Goal: Information Seeking & Learning: Check status

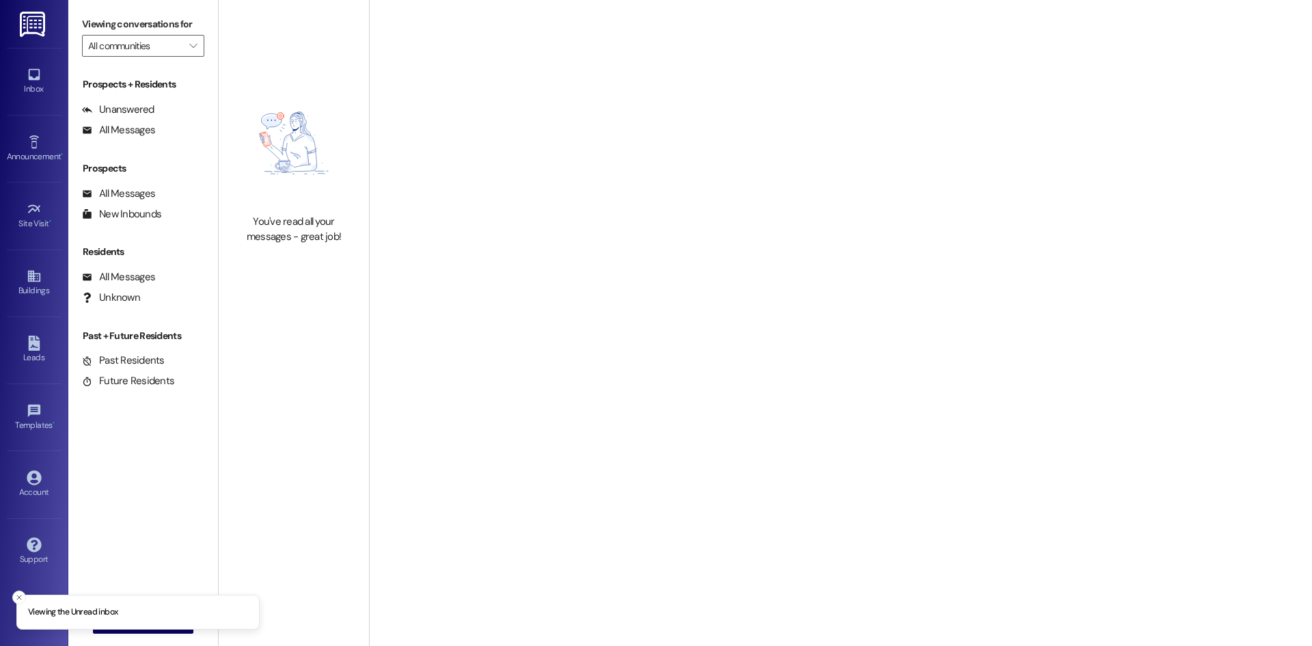
type input "Hidden Hills"
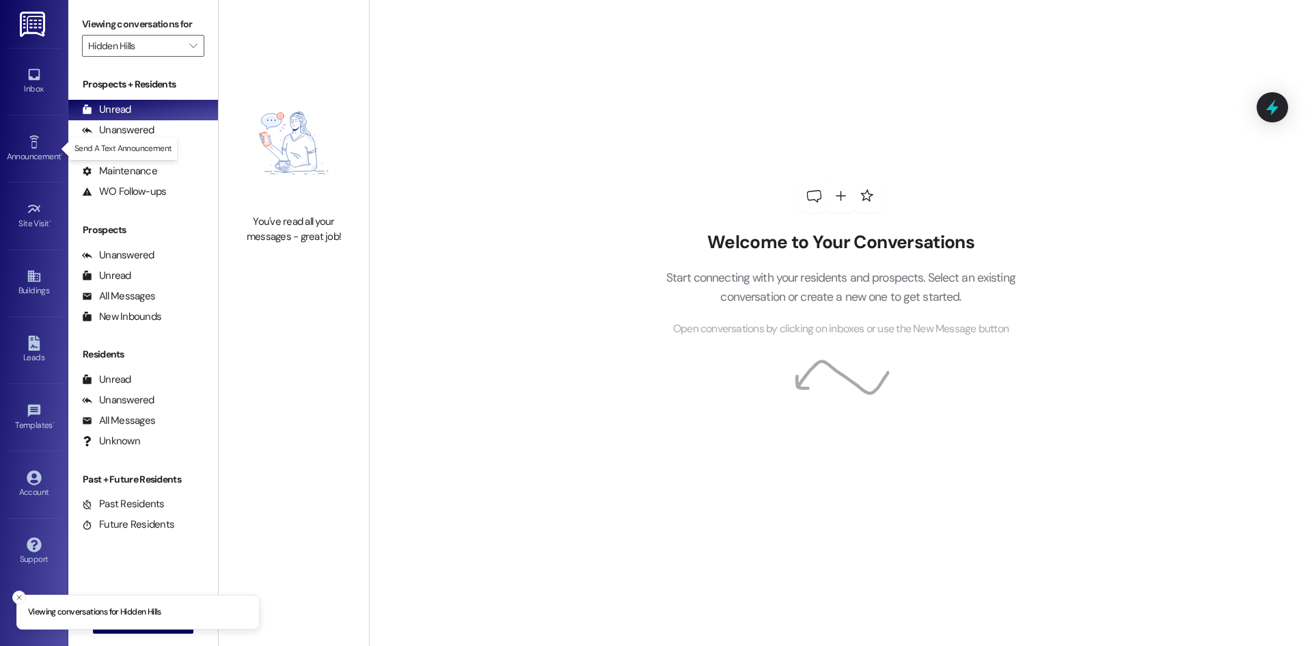
click at [107, 154] on p "Send A Text Announcement" at bounding box center [123, 149] width 98 height 12
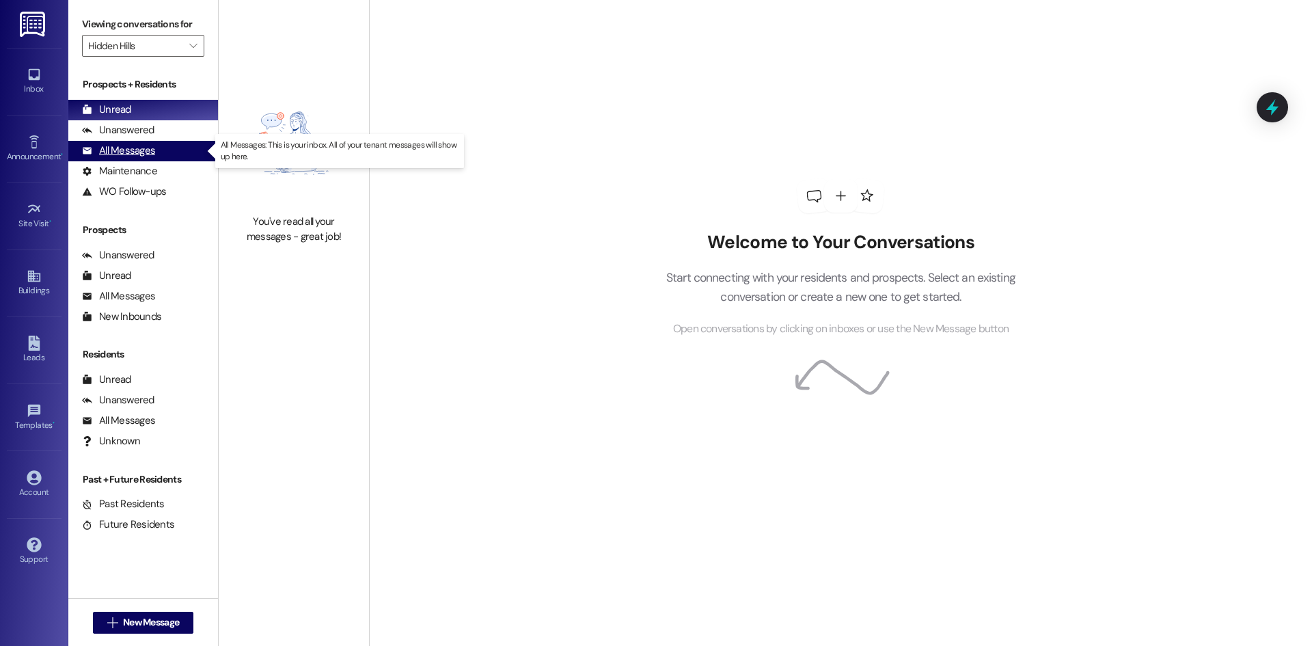
click at [177, 158] on div "All Messages (undefined)" at bounding box center [143, 151] width 150 height 21
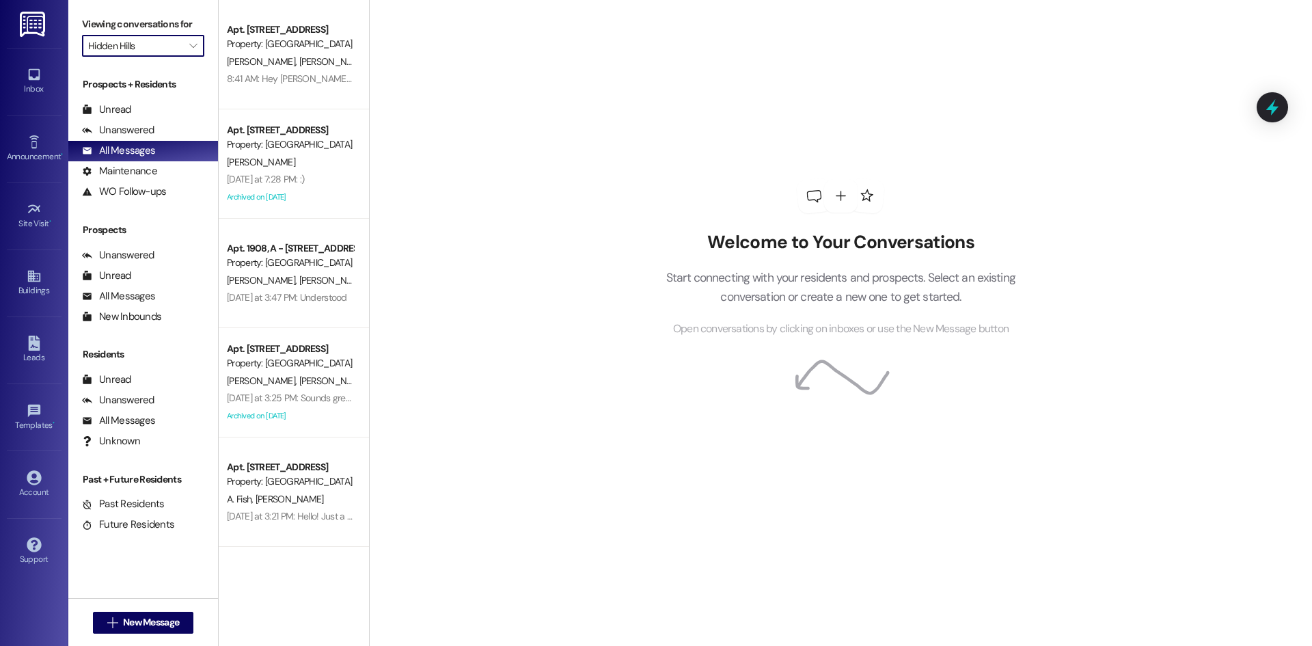
click at [167, 48] on input "Hidden Hills" at bounding box center [135, 46] width 94 height 22
click at [172, 66] on span "All communities" at bounding box center [218, 69] width 261 height 14
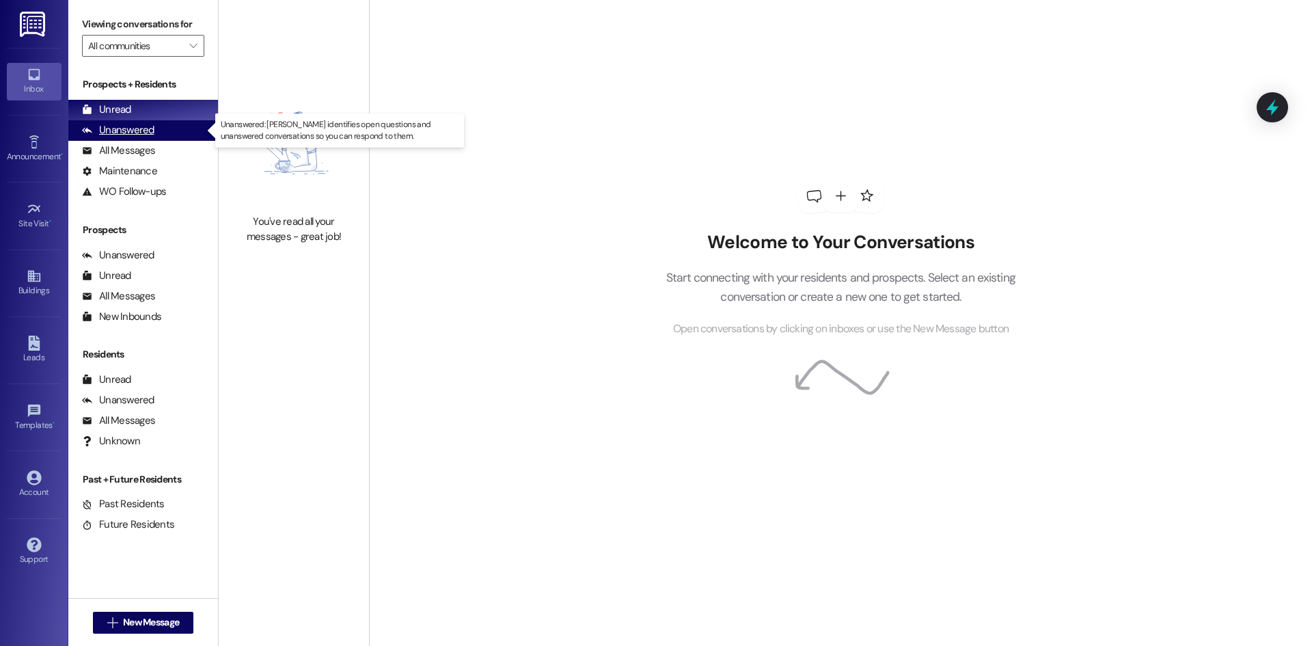
click at [173, 126] on div "Unanswered (0)" at bounding box center [143, 130] width 150 height 21
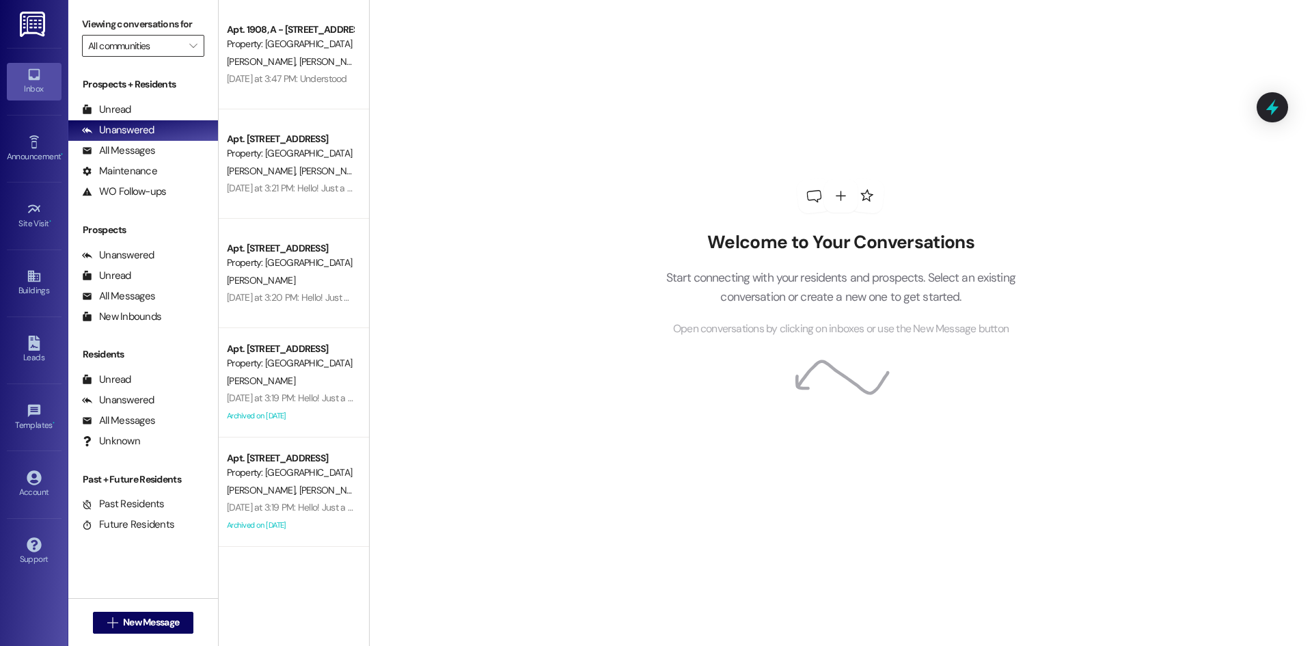
click at [166, 57] on input "All communities" at bounding box center [135, 46] width 94 height 22
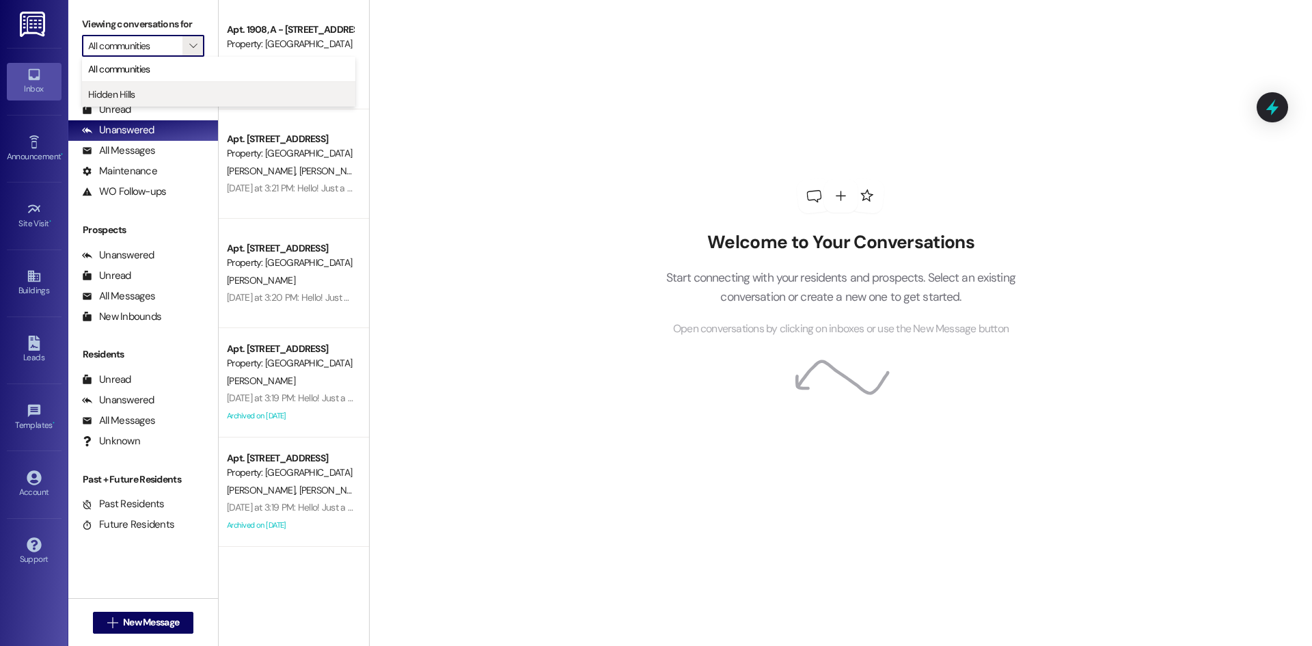
click at [167, 85] on button "Hidden Hills" at bounding box center [218, 94] width 273 height 25
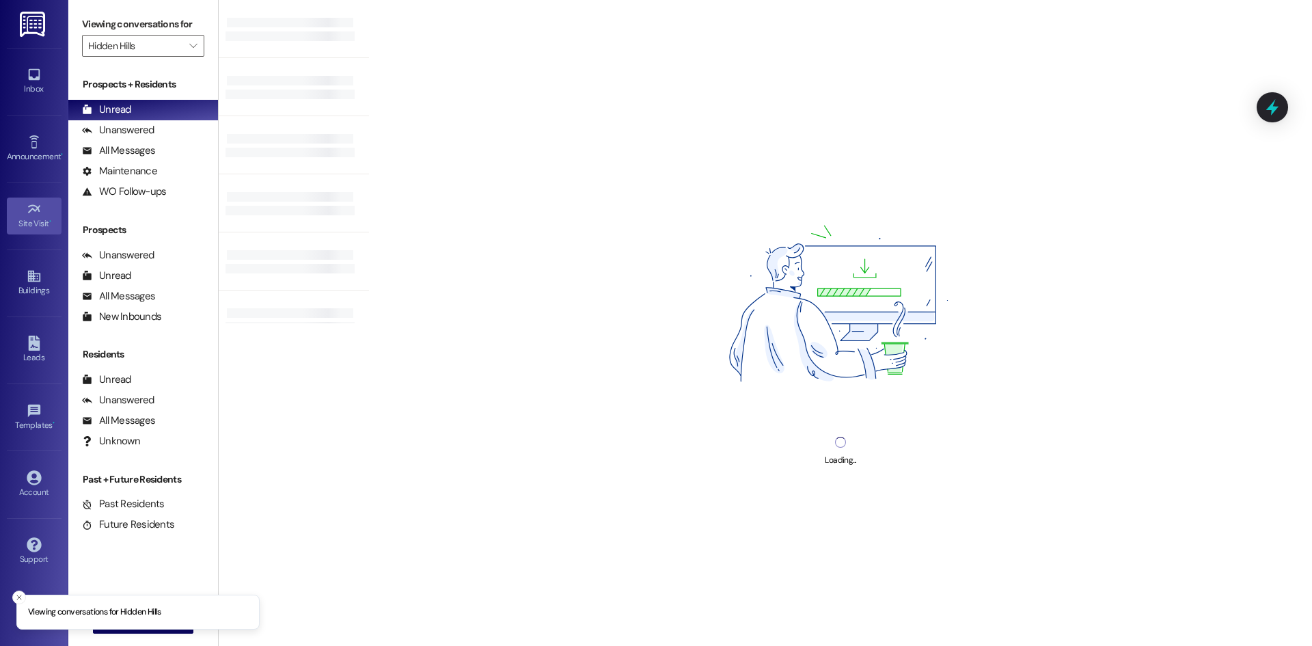
click at [40, 228] on div "Site Visit •" at bounding box center [34, 224] width 68 height 14
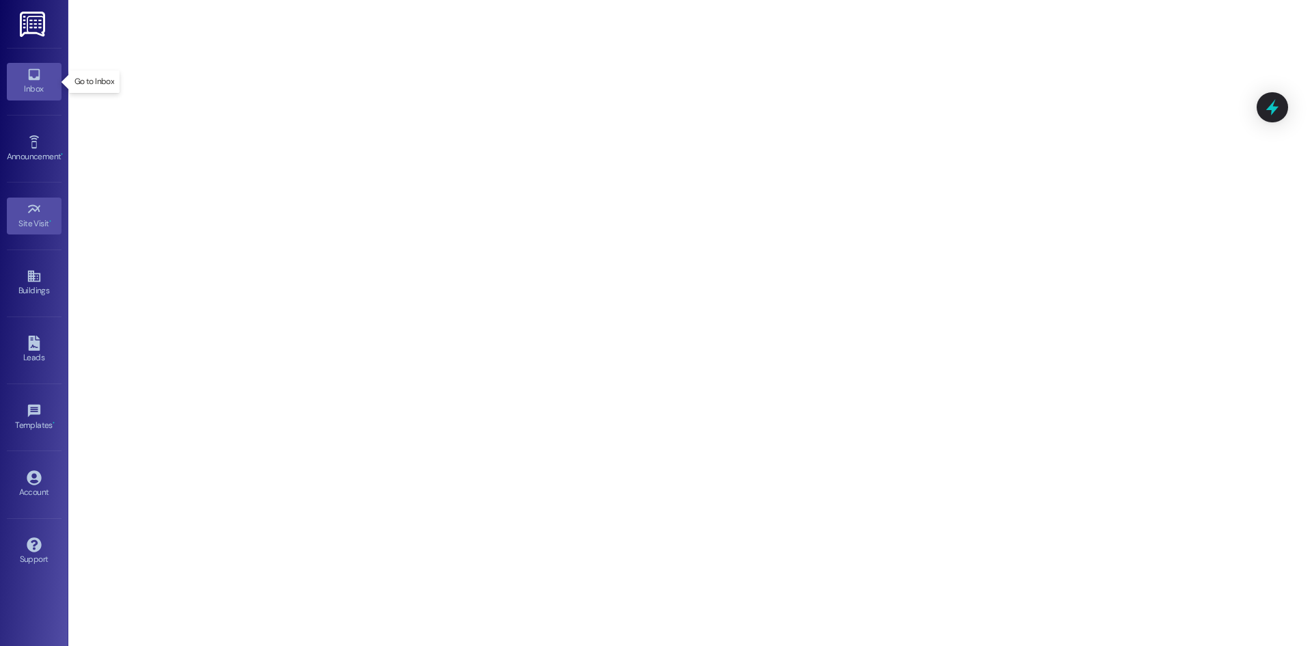
click at [34, 89] on div "Inbox" at bounding box center [34, 89] width 68 height 14
